Goal: Information Seeking & Learning: Learn about a topic

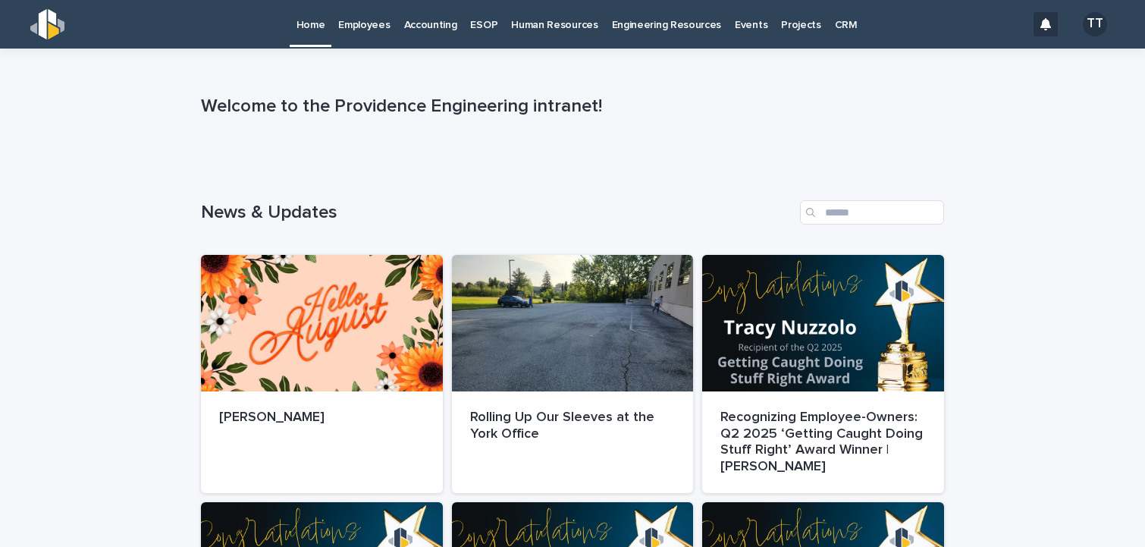
click at [362, 21] on p "Employees" at bounding box center [364, 16] width 52 height 32
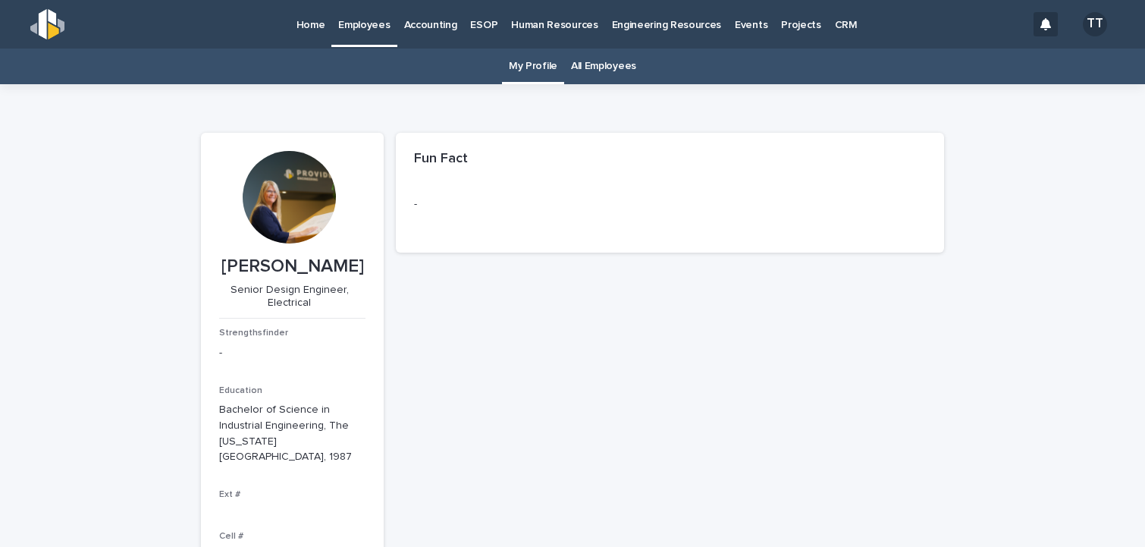
click at [362, 32] on link "Employees" at bounding box center [364, 22] width 65 height 45
click at [611, 68] on link "All Employees" at bounding box center [603, 67] width 65 height 36
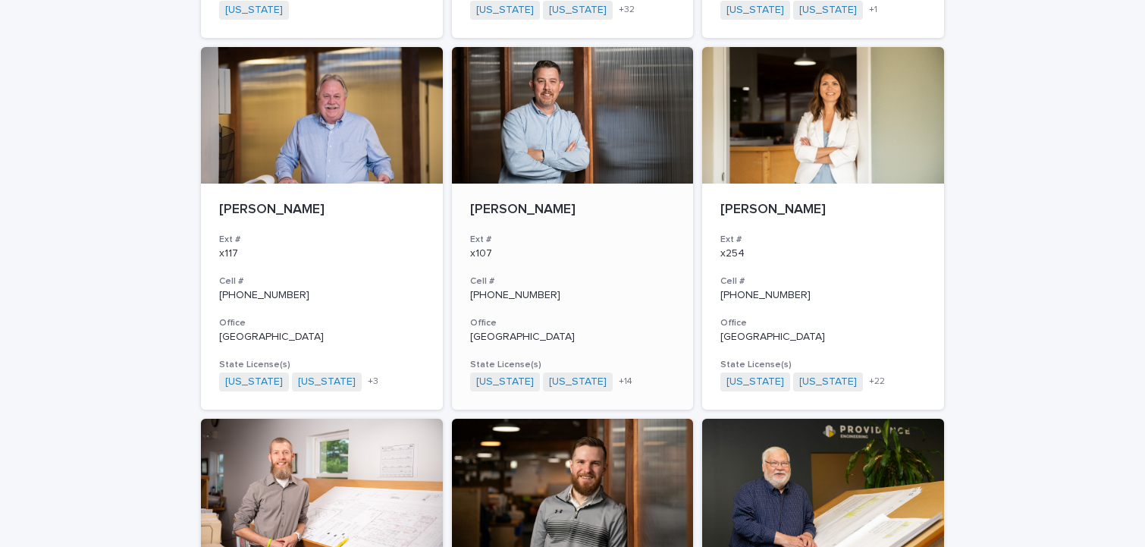
scroll to position [1062, 0]
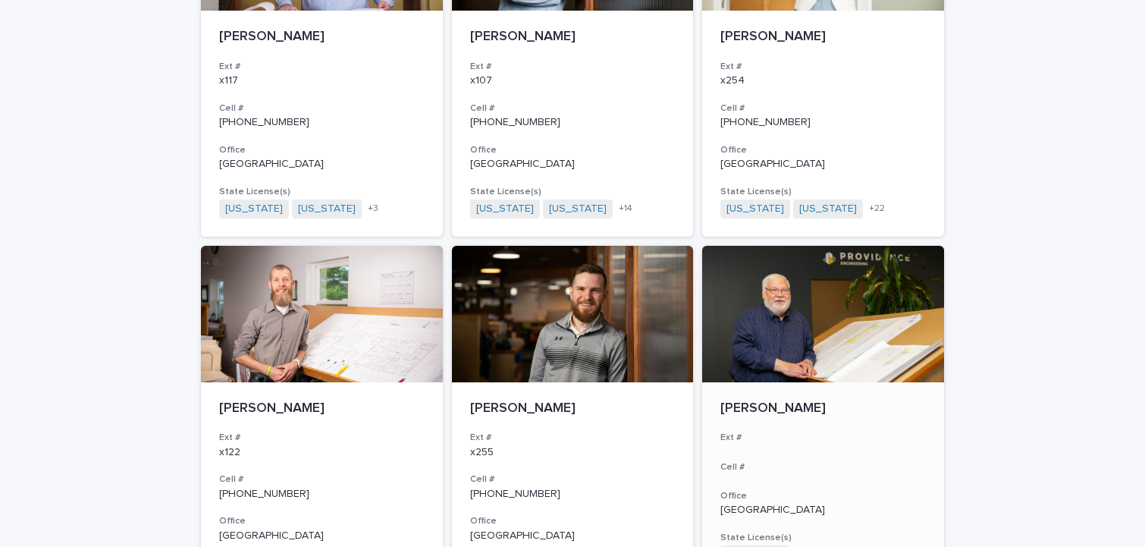
click at [778, 385] on div "[PERSON_NAME] Ext # Cell # Office York State License(s) [US_STATE] + 0" at bounding box center [823, 482] width 242 height 200
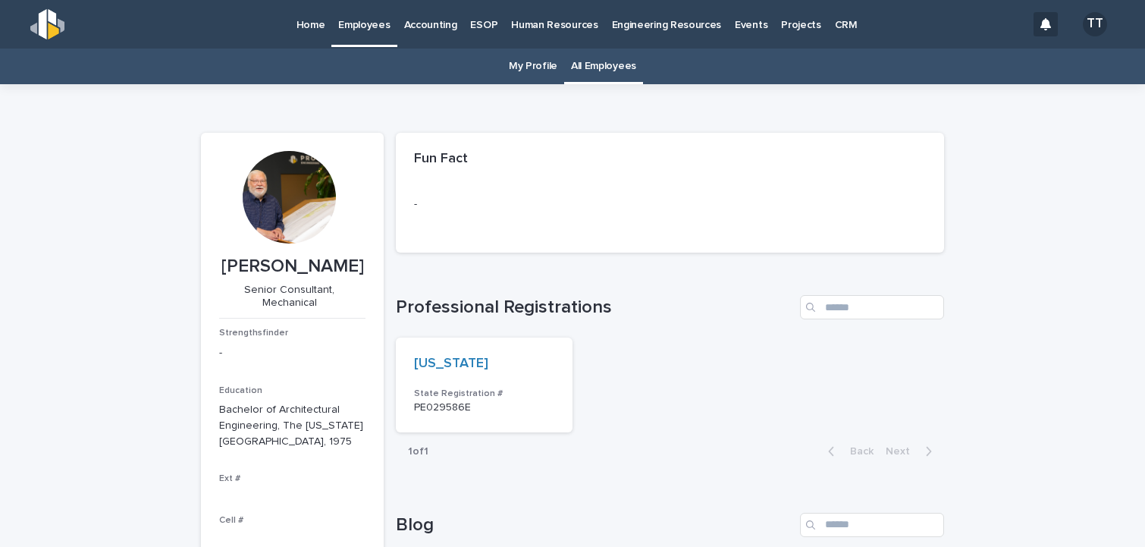
click at [586, 67] on link "All Employees" at bounding box center [603, 67] width 65 height 36
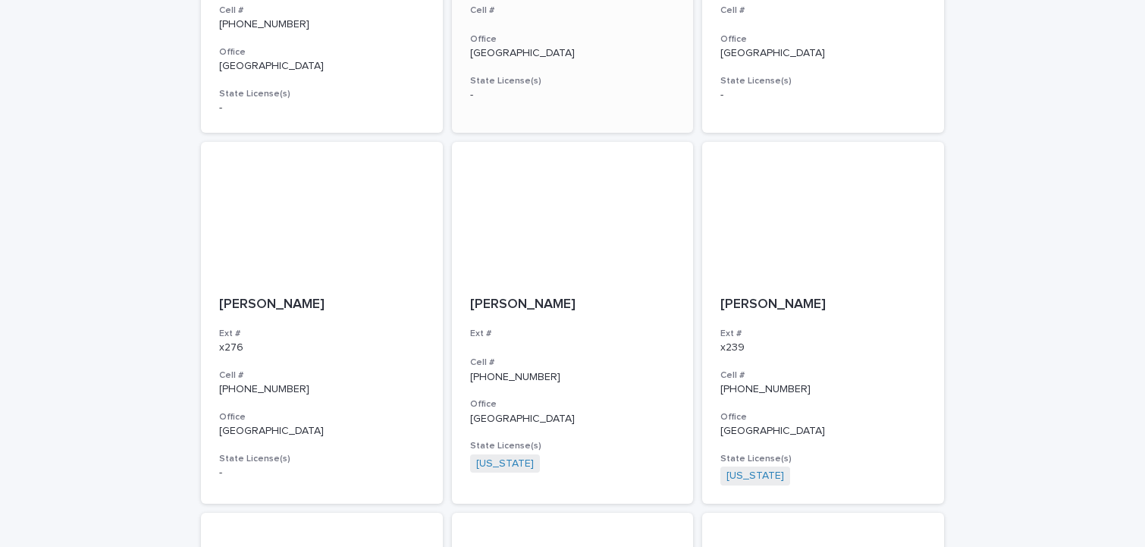
scroll to position [2276, 0]
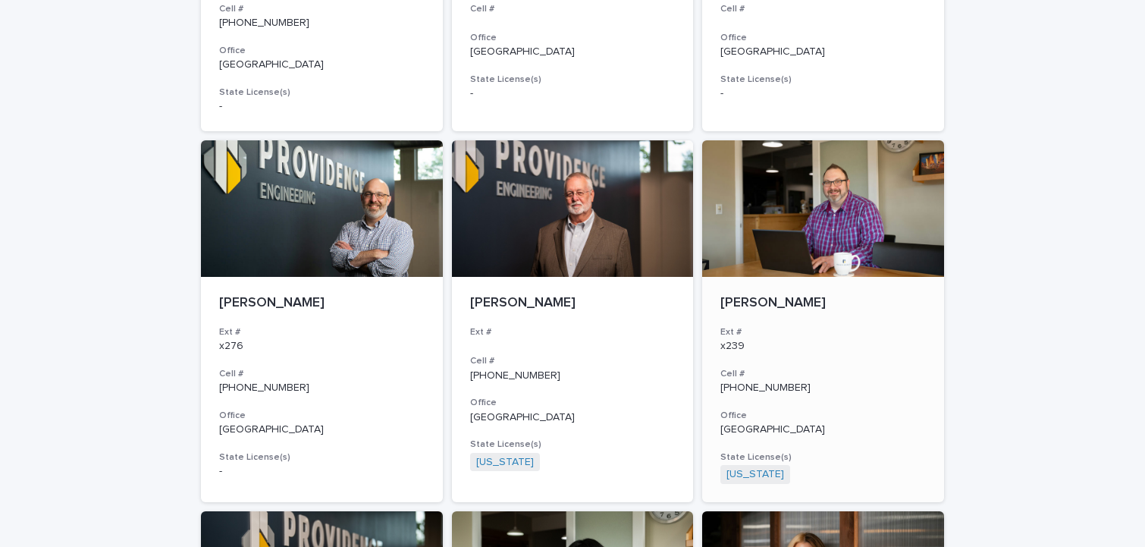
click at [807, 277] on div "[PERSON_NAME] Ext # x239 Cell # [PHONE_NUMBER] Office Doylestown State License(…" at bounding box center [823, 390] width 242 height 226
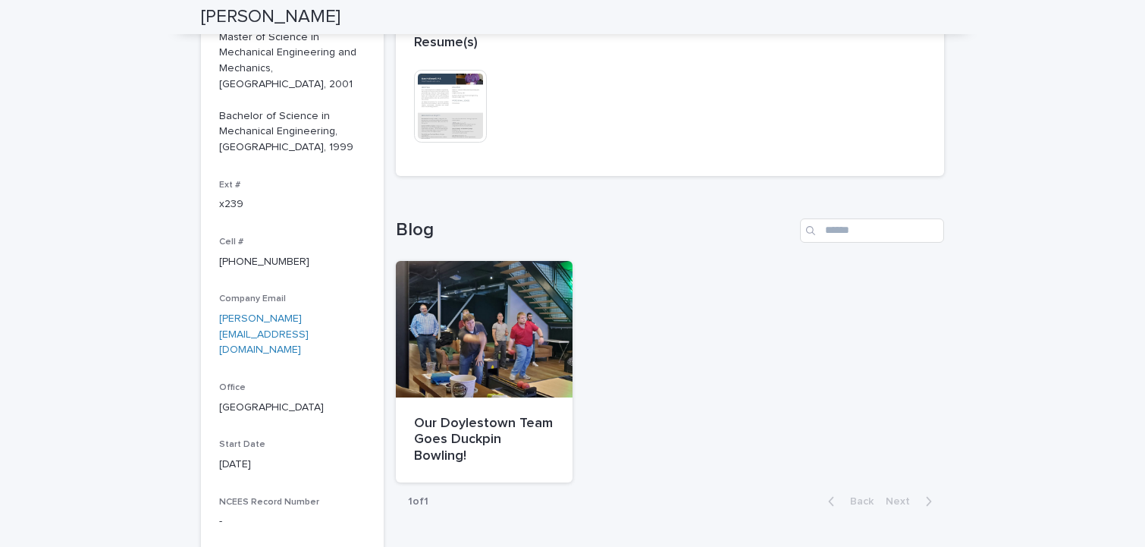
scroll to position [449, 0]
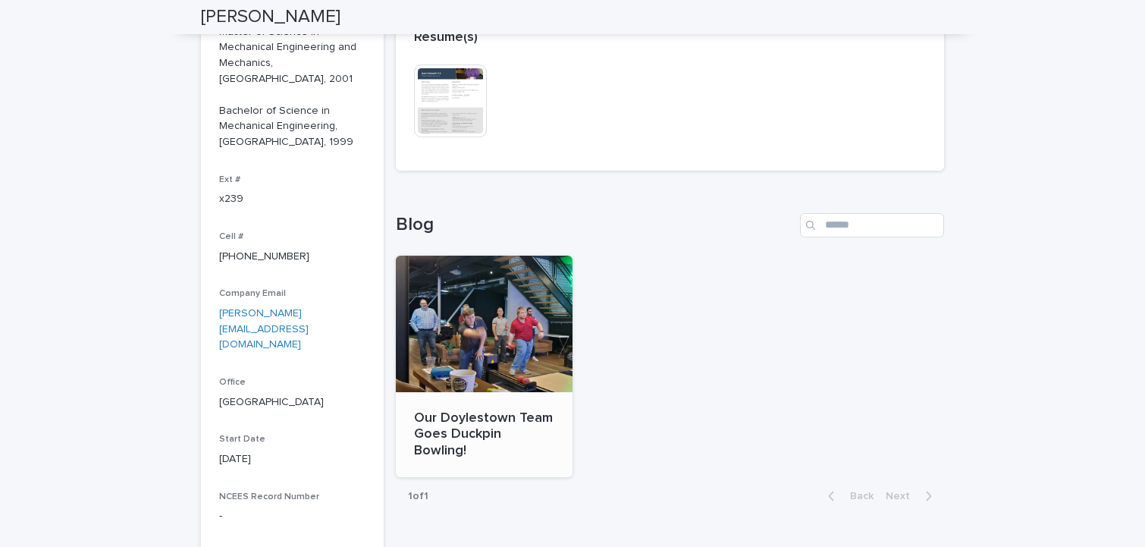
click at [485, 407] on div "Our Doylestown Team Goes Duckpin Bowling!" at bounding box center [484, 433] width 140 height 52
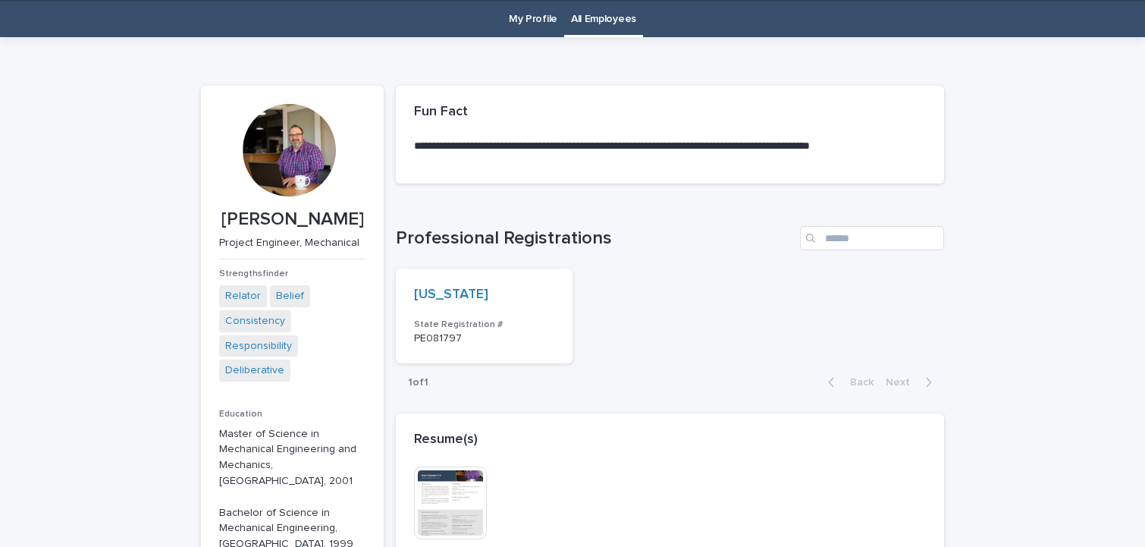
scroll to position [49, 0]
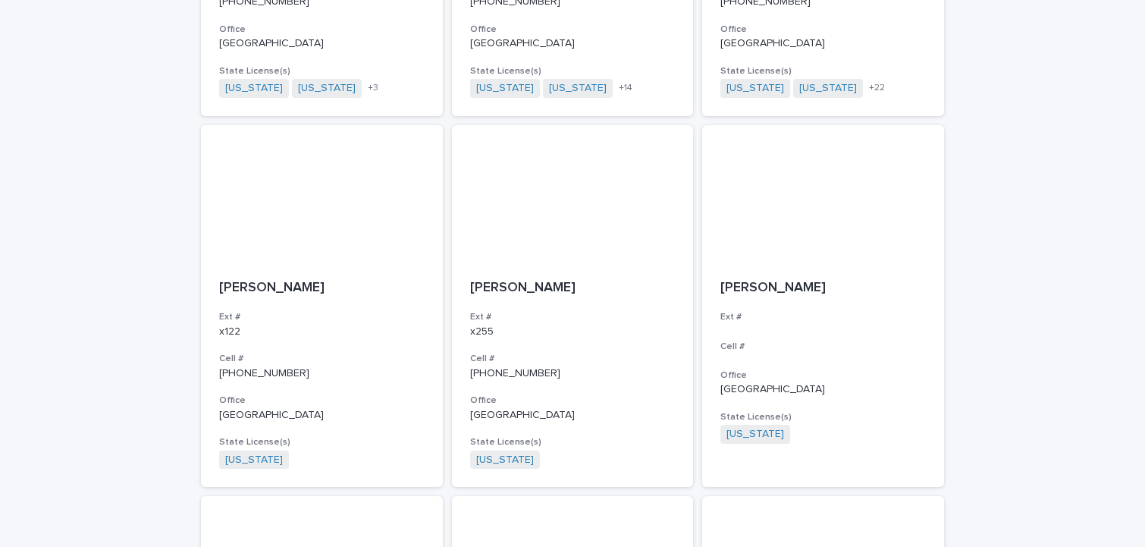
scroll to position [1186, 0]
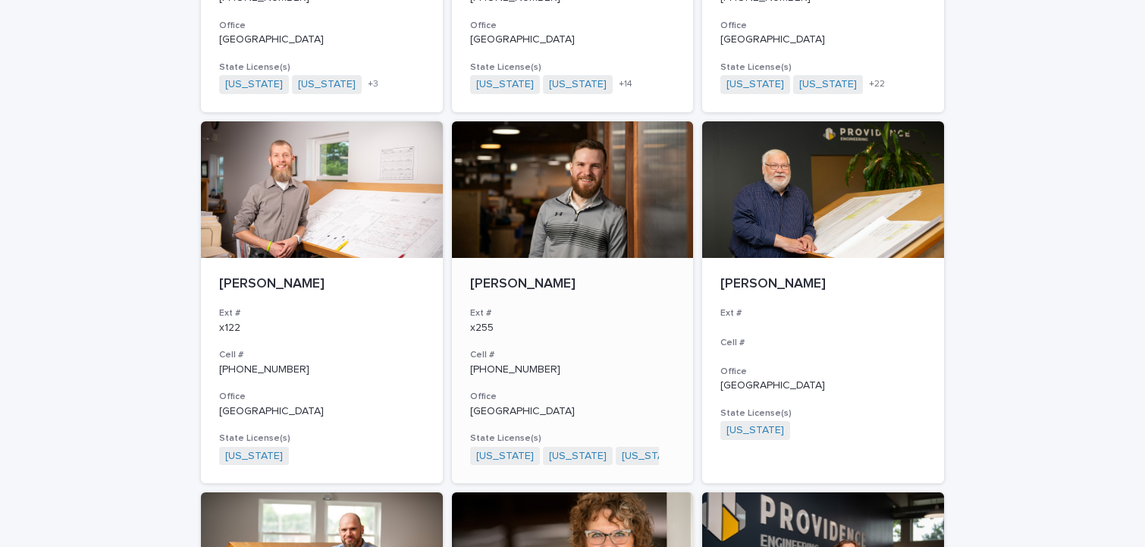
click at [608, 253] on div at bounding box center [573, 189] width 242 height 137
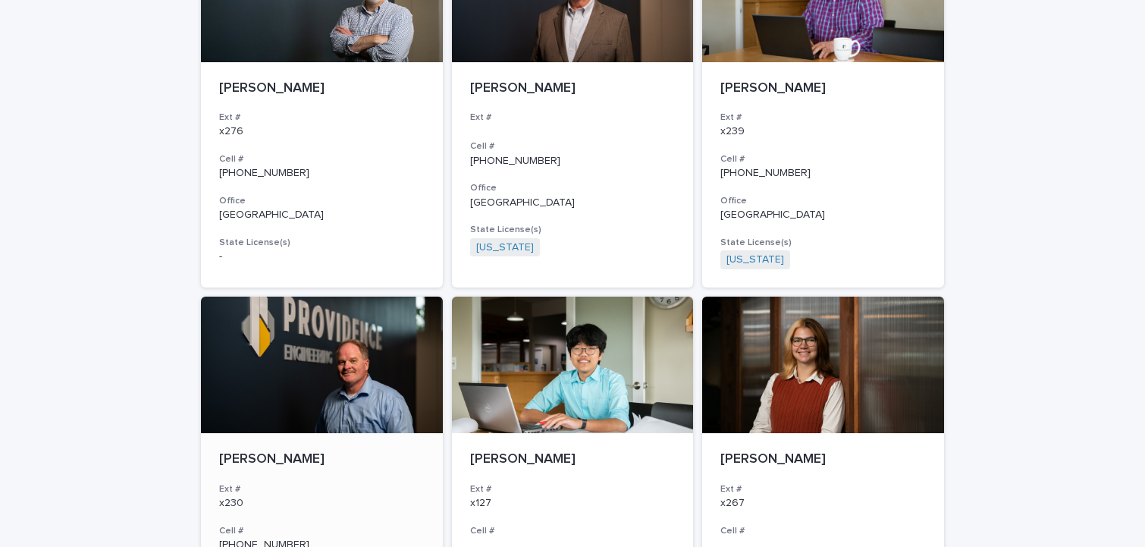
scroll to position [2655, 0]
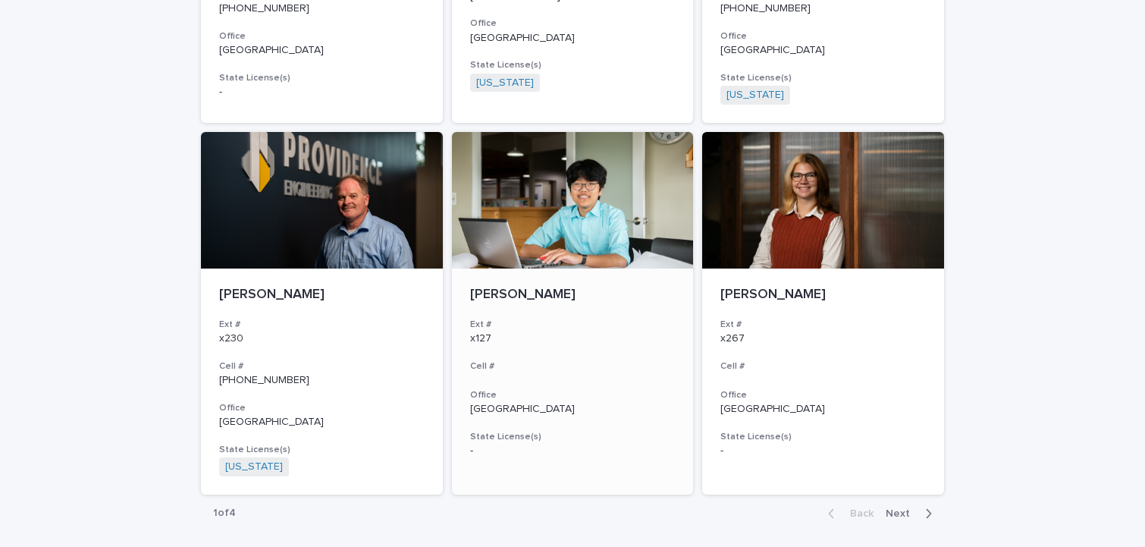
click at [517, 296] on p "[PERSON_NAME]" at bounding box center [573, 295] width 206 height 17
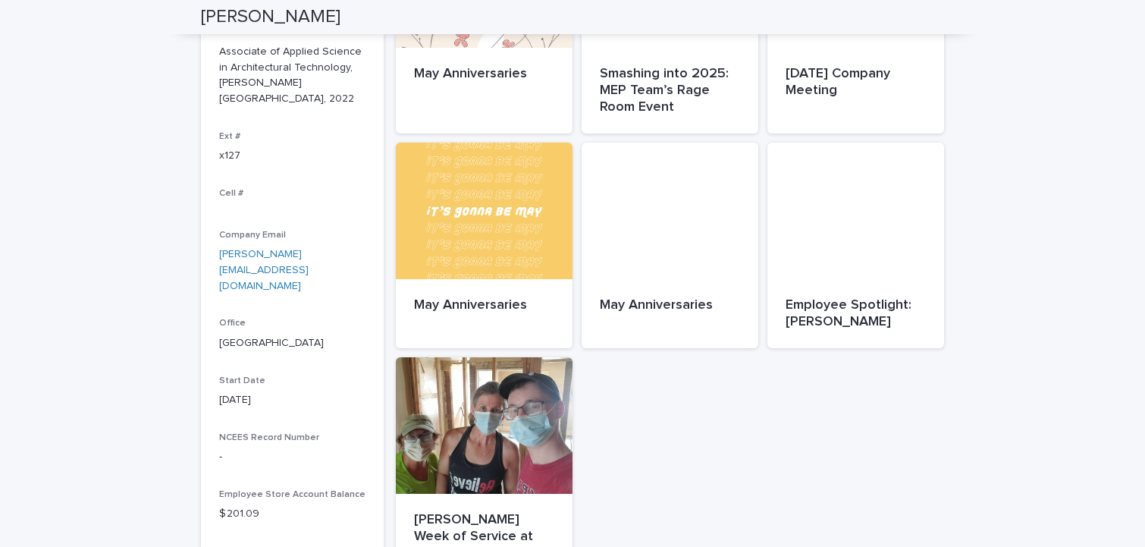
scroll to position [379, 0]
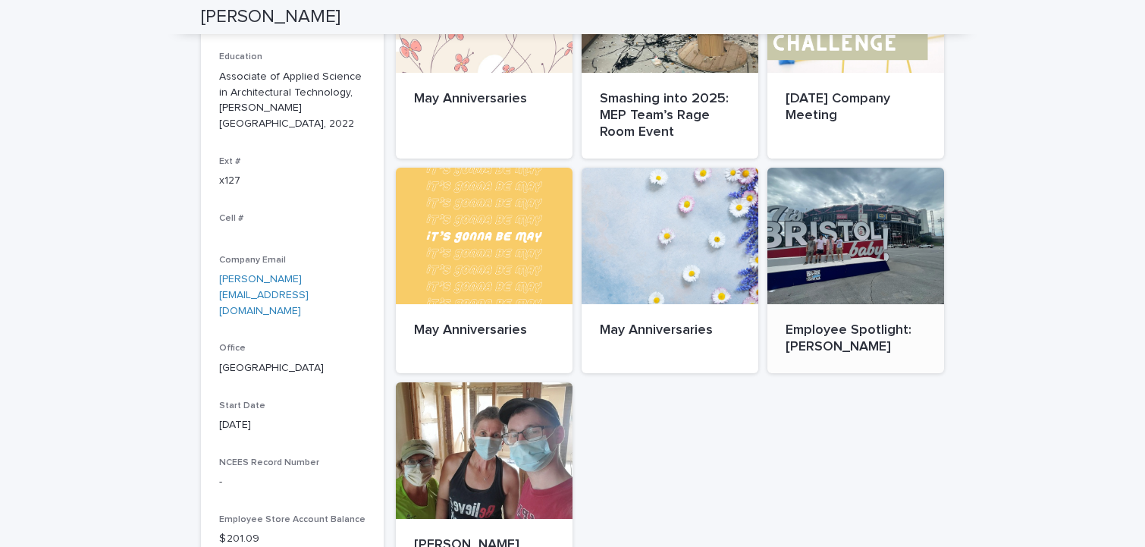
click at [846, 319] on div "Employee Spotlight: [PERSON_NAME]" at bounding box center [856, 338] width 177 height 69
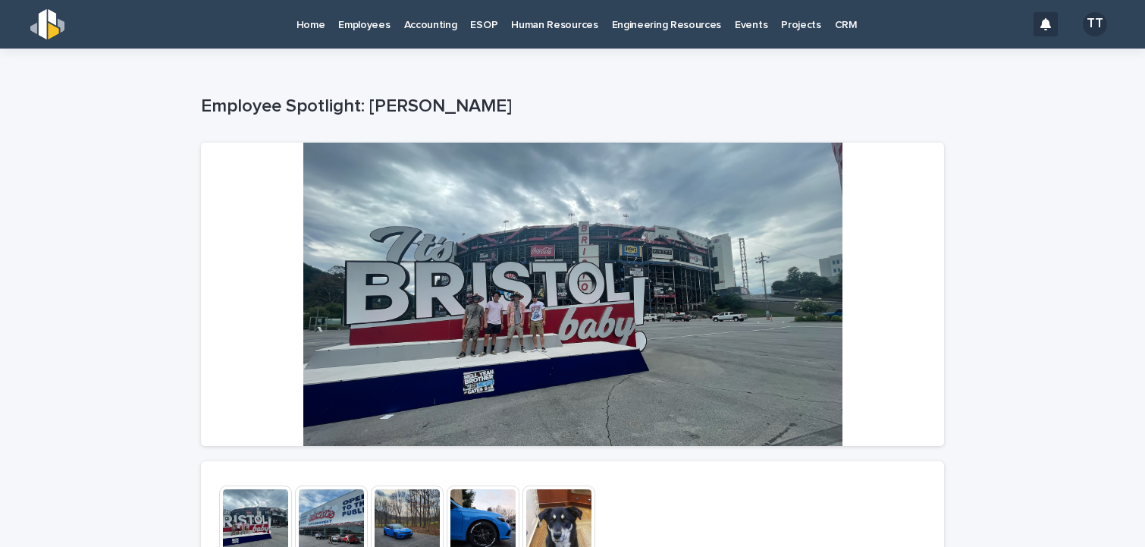
click at [374, 25] on p "Employees" at bounding box center [364, 16] width 52 height 32
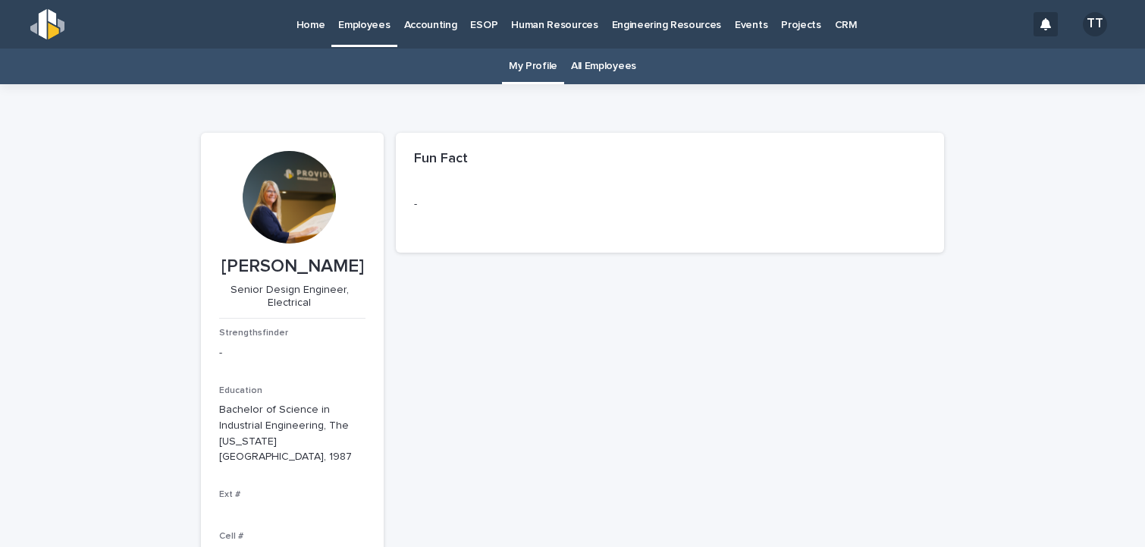
click at [306, 26] on p "Home" at bounding box center [311, 16] width 29 height 32
